Goal: Task Accomplishment & Management: Manage account settings

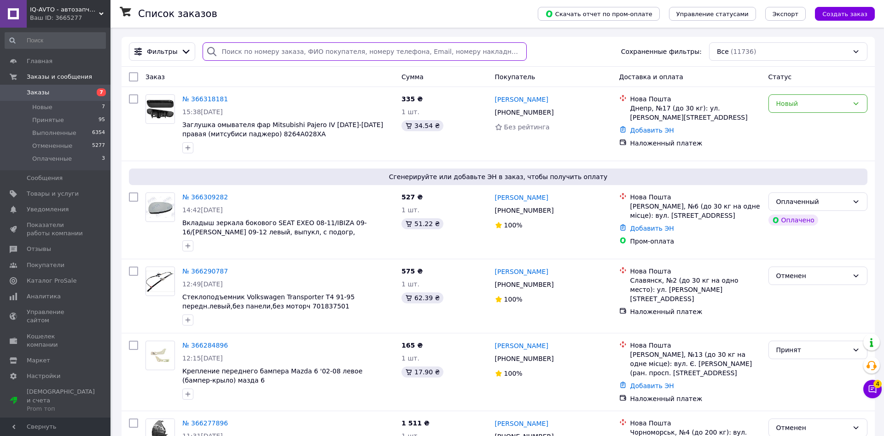
click at [252, 52] on input "search" at bounding box center [364, 51] width 324 height 18
paste input "0960203604"
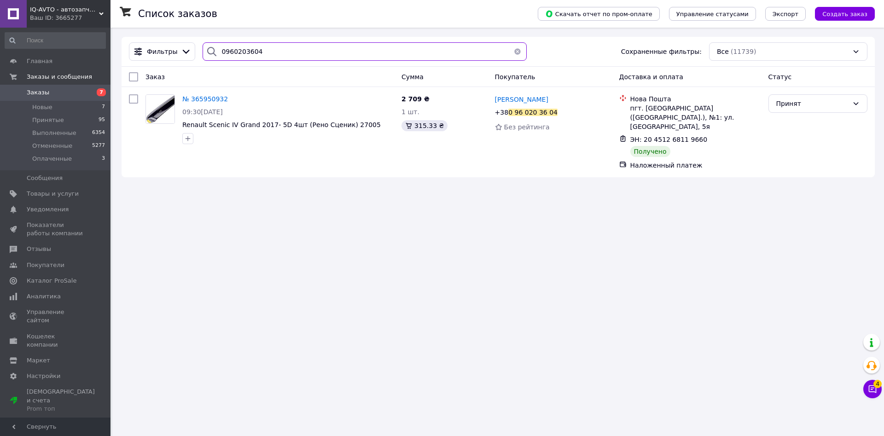
drag, startPoint x: 262, startPoint y: 53, endPoint x: 193, endPoint y: 53, distance: 69.0
click at [202, 53] on input "0960203604" at bounding box center [364, 51] width 324 height 18
paste input "3803501"
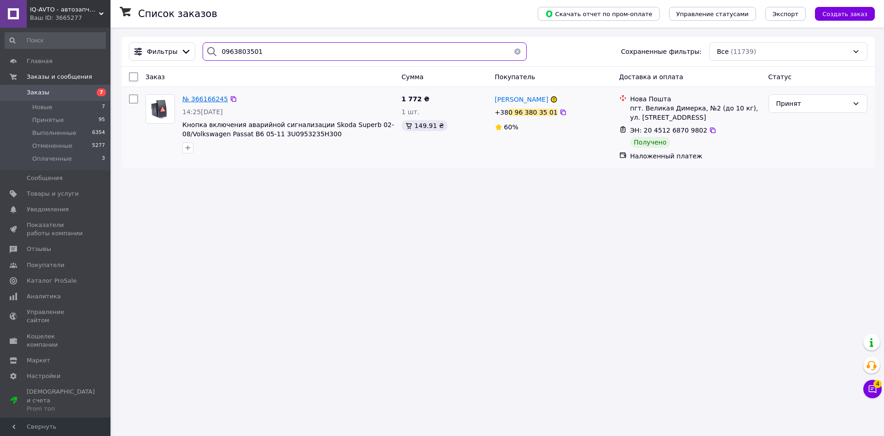
type input "0963803501"
click at [197, 99] on span "№ 366166245" at bounding box center [205, 98] width 46 height 7
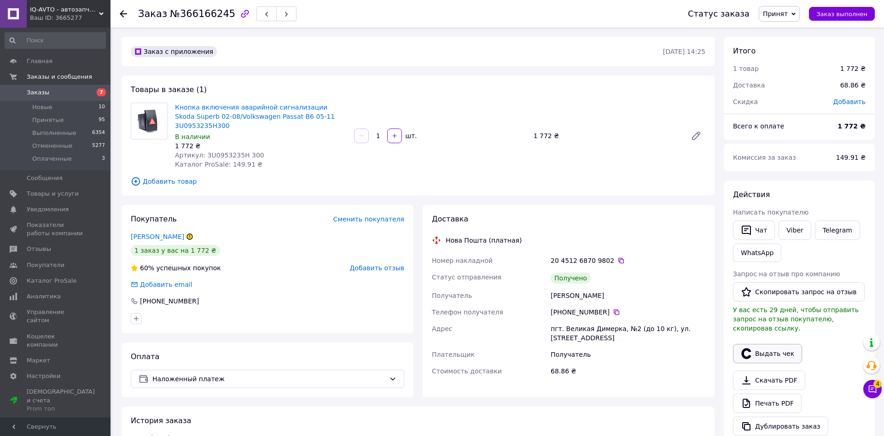
click at [768, 345] on button "Выдать чек" at bounding box center [767, 353] width 69 height 19
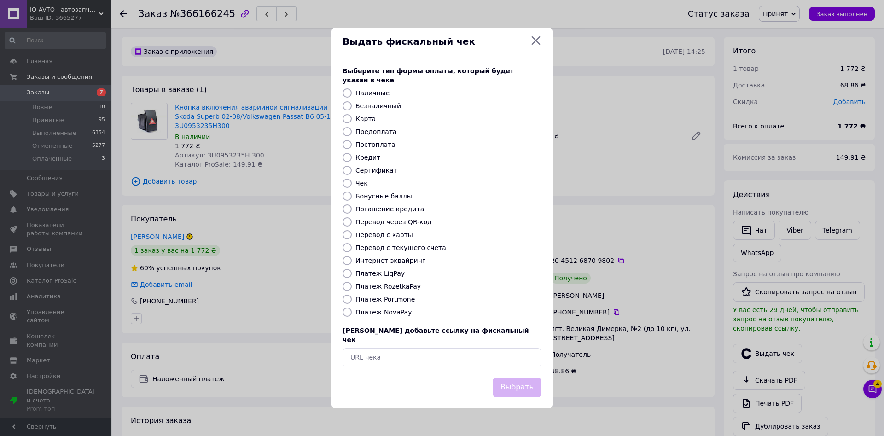
click at [387, 314] on label "Платеж NovaPay" at bounding box center [383, 311] width 56 height 7
click at [352, 314] on input "Платеж NovaPay" at bounding box center [346, 311] width 9 height 9
radio input "true"
click at [517, 377] on button "Выбрать" at bounding box center [516, 387] width 49 height 20
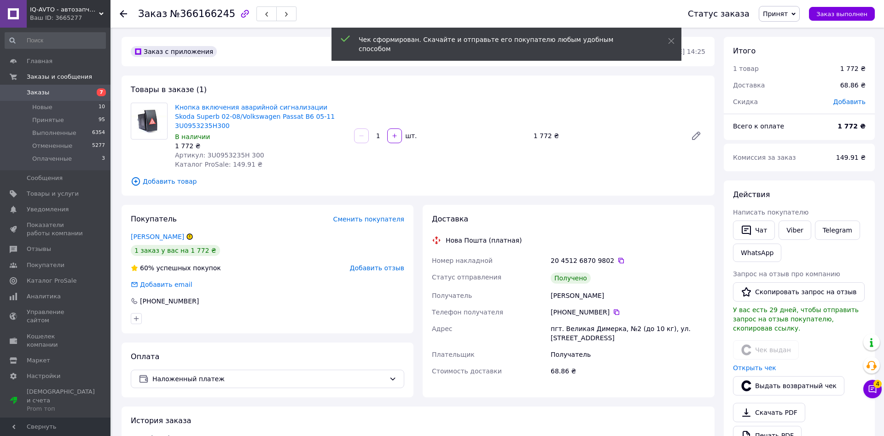
click at [38, 91] on span "Заказы" at bounding box center [38, 92] width 23 height 8
